Goal: Task Accomplishment & Management: Complete application form

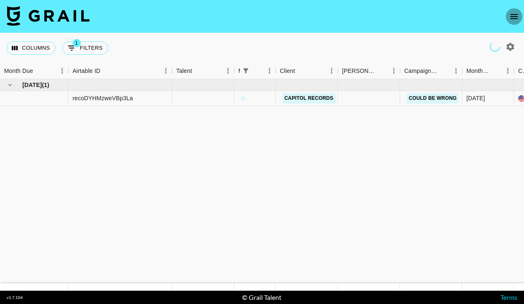
click at [512, 15] on icon "open drawer" at bounding box center [514, 17] width 10 height 10
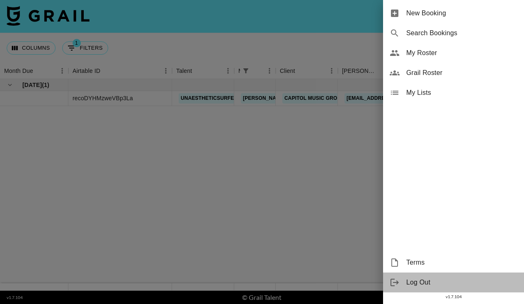
click at [417, 284] on span "Log Out" at bounding box center [461, 283] width 111 height 10
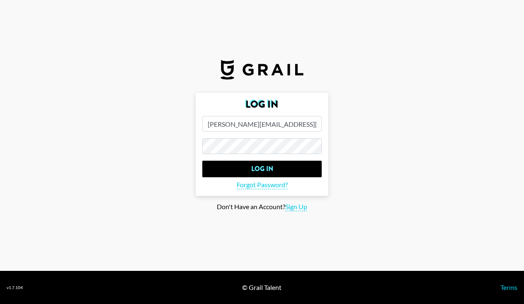
type input "[PERSON_NAME][EMAIL_ADDRESS][PERSON_NAME][DOMAIN_NAME]"
click at [360, 132] on main "Log In clara.waidley@yahoo.com Log In Forgot Password? Don't Have an Account? S…" at bounding box center [262, 152] width 511 height 119
click at [262, 169] on input "Log In" at bounding box center [261, 169] width 119 height 17
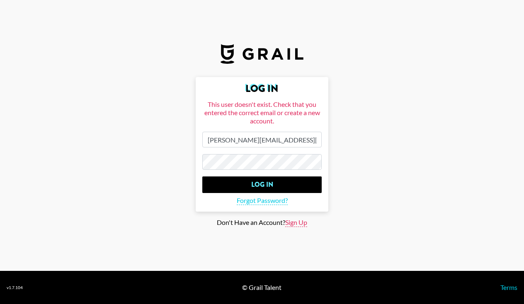
click at [295, 222] on span "Sign Up" at bounding box center [296, 222] width 22 height 9
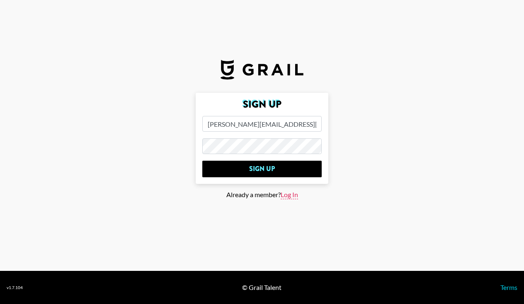
click at [292, 195] on span "Log In" at bounding box center [289, 195] width 17 height 9
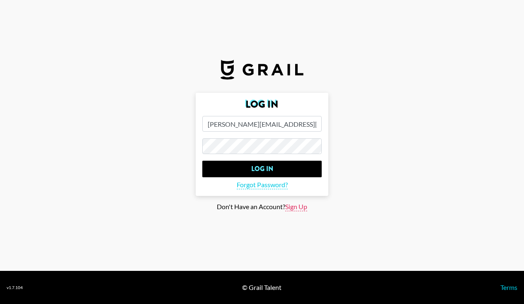
click at [292, 206] on span "Sign Up" at bounding box center [296, 207] width 22 height 9
type input "Sign Up"
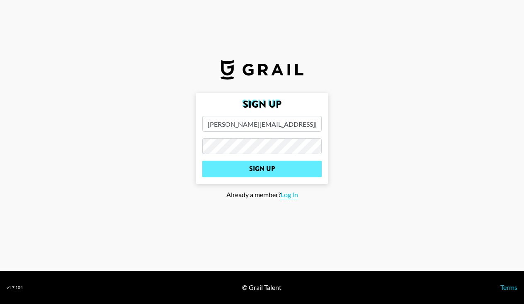
click at [271, 165] on input "Sign Up" at bounding box center [261, 169] width 119 height 17
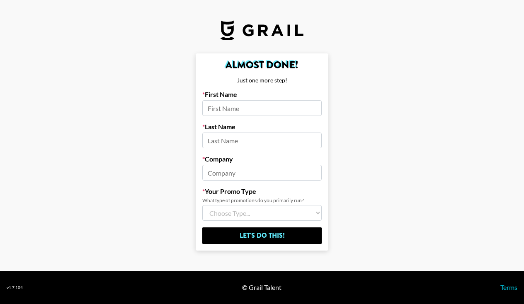
select select "Song"
click at [247, 108] on input at bounding box center [261, 108] width 119 height 16
click at [248, 185] on form "Almost Done! Just one more step! First Name Last Name Company Your Promo Type W…" at bounding box center [262, 152] width 133 height 198
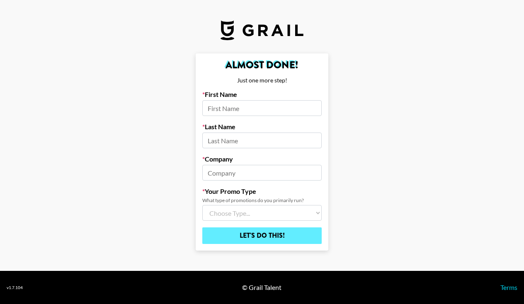
click at [294, 235] on input "Let's Do This!" at bounding box center [261, 236] width 119 height 17
